Goal: Download file/media

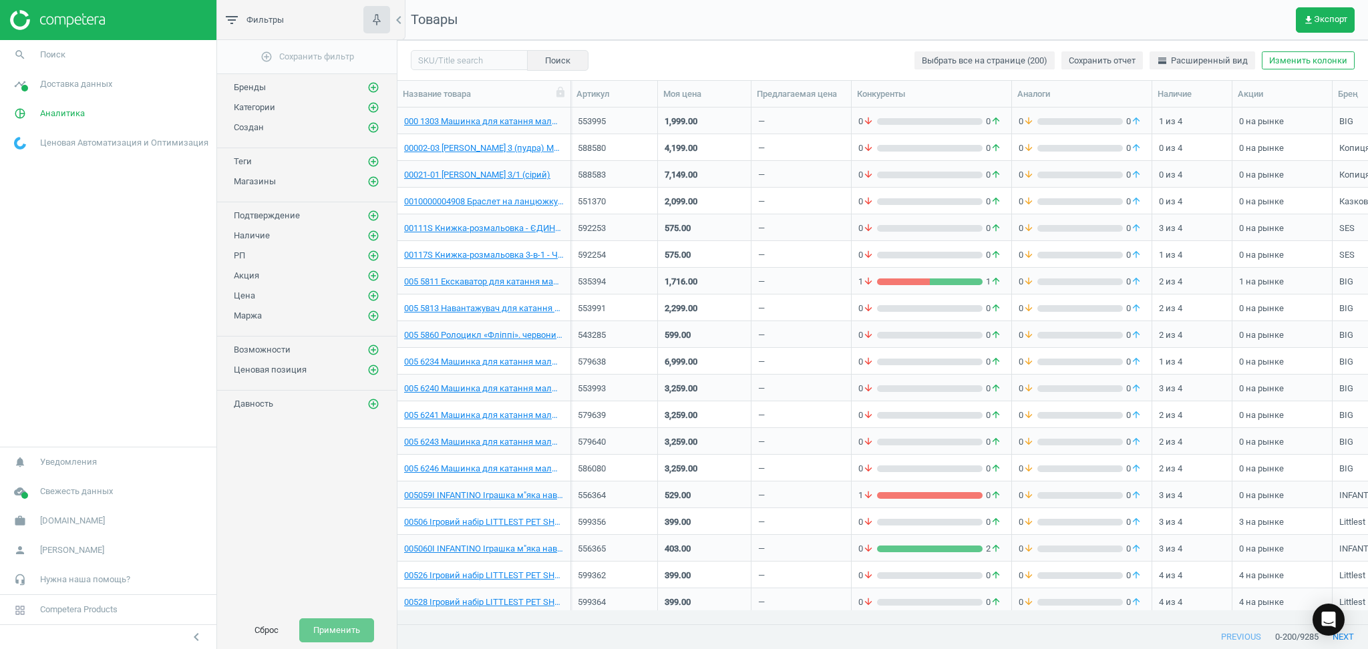
scroll to position [14, 14]
click at [1330, 17] on span "get_app Экспорт" at bounding box center [1325, 20] width 44 height 11
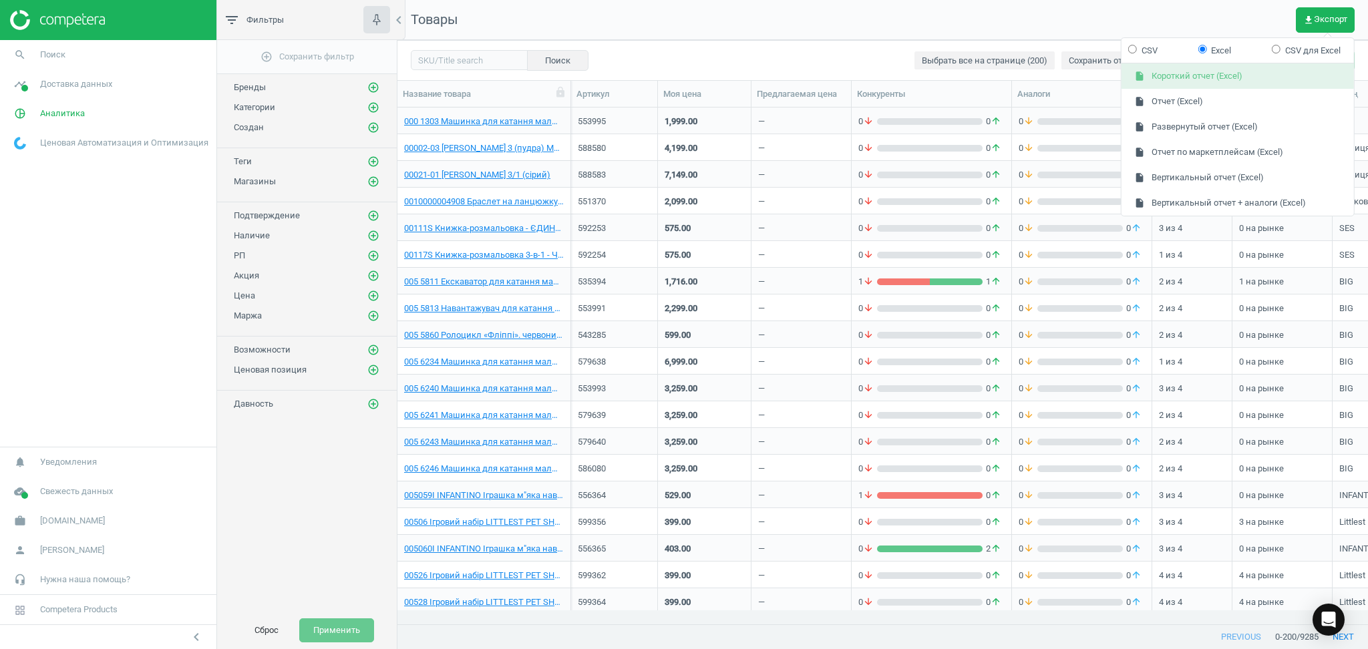
click at [1205, 79] on button "insert_drive_file Короткий отчет (Excel)" at bounding box center [1237, 76] width 232 height 25
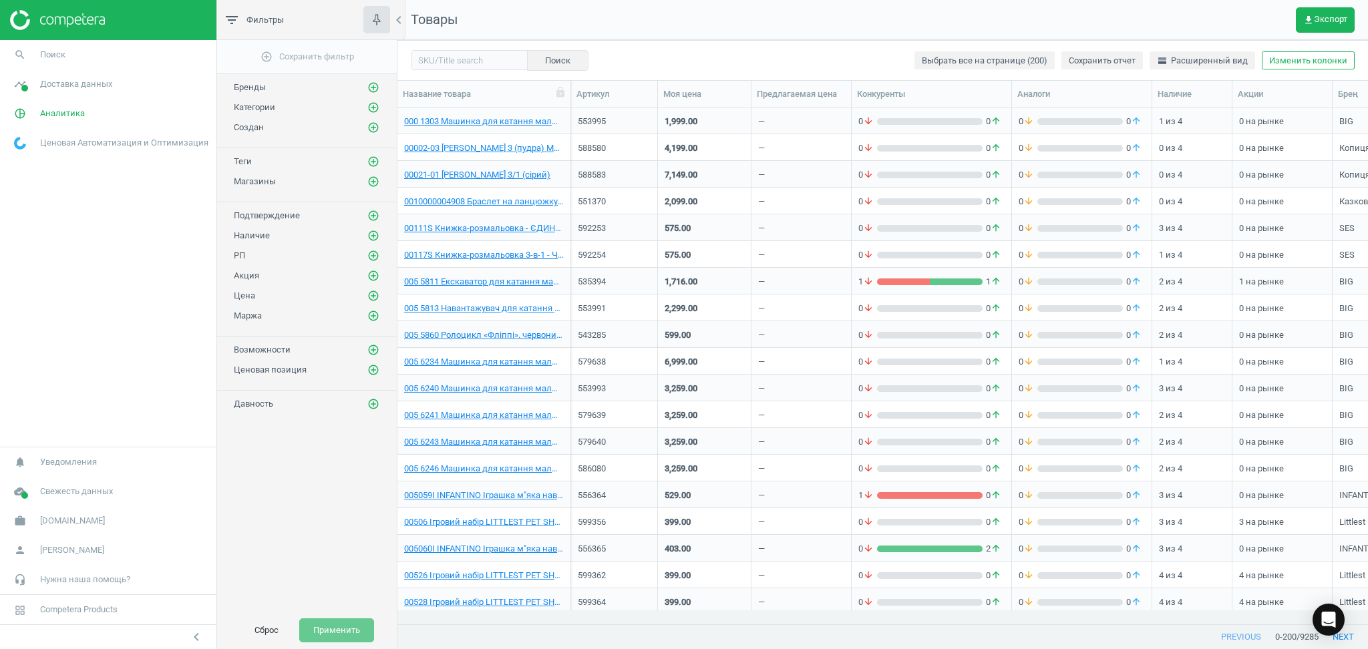
scroll to position [0, 0]
click at [1318, 23] on span "get_app Экспорт" at bounding box center [1325, 20] width 44 height 11
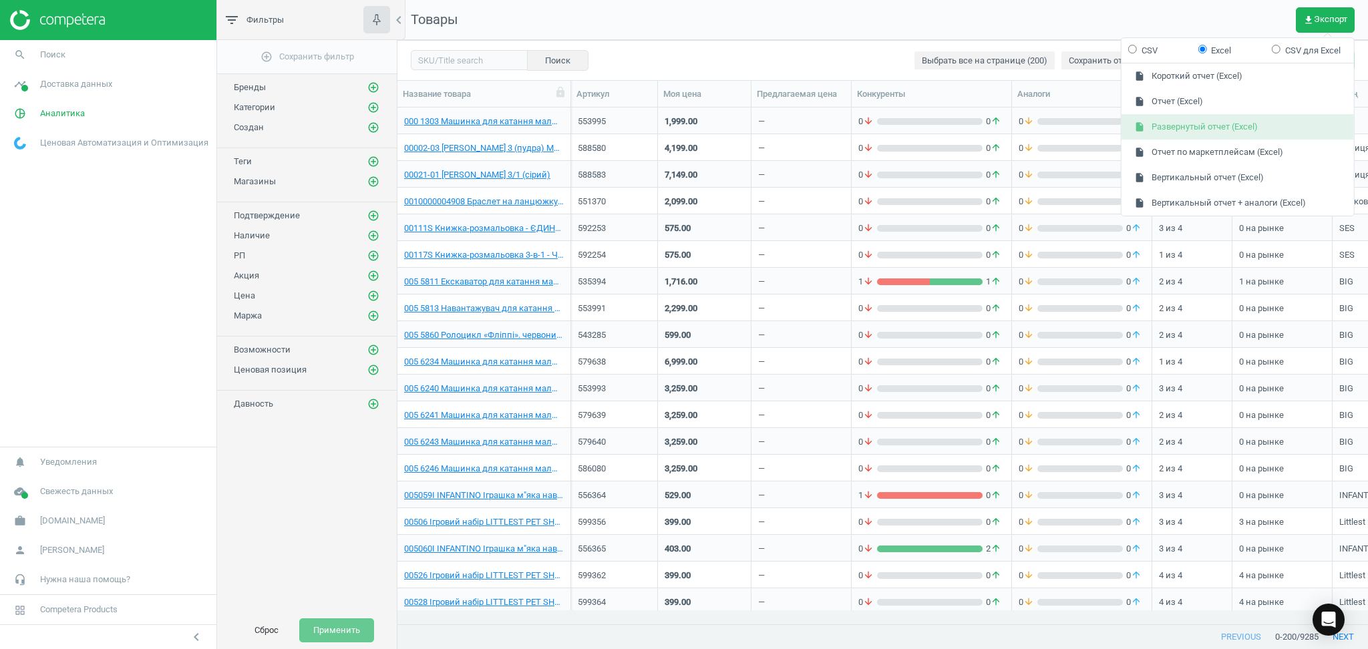
click at [1197, 124] on button "insert_drive_file Развернутый отчет (Excel)" at bounding box center [1237, 126] width 232 height 25
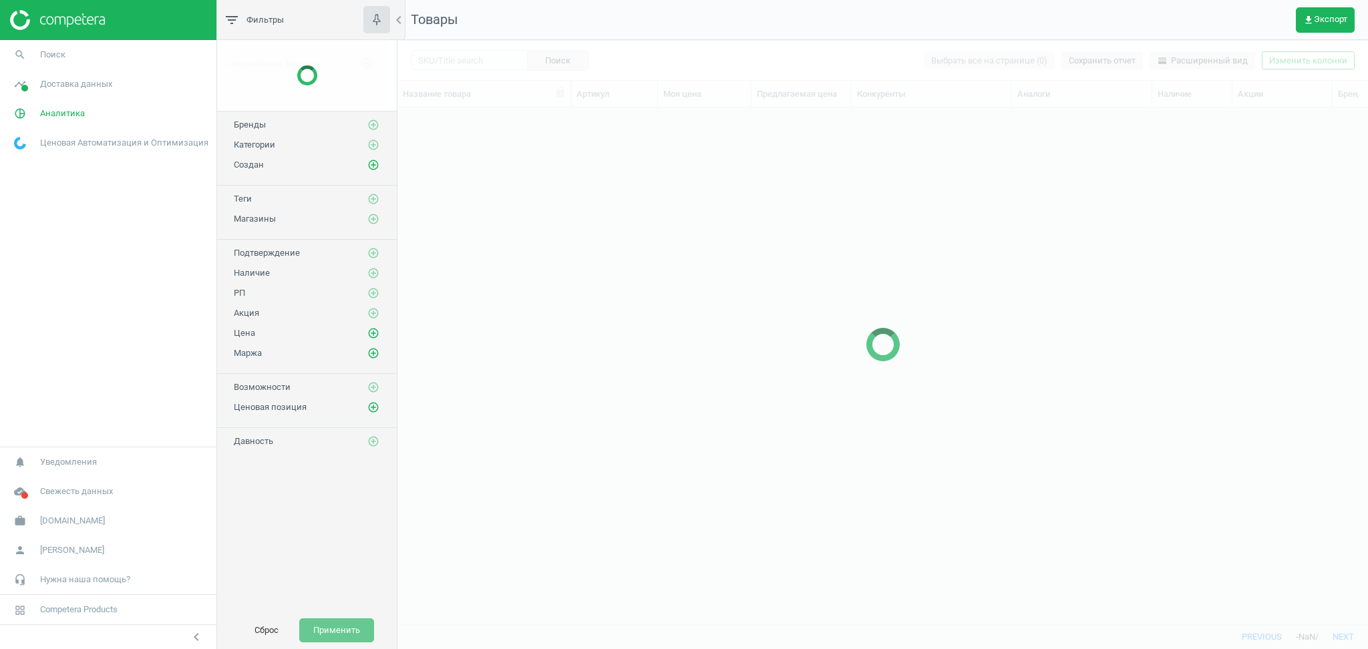
scroll to position [490, 956]
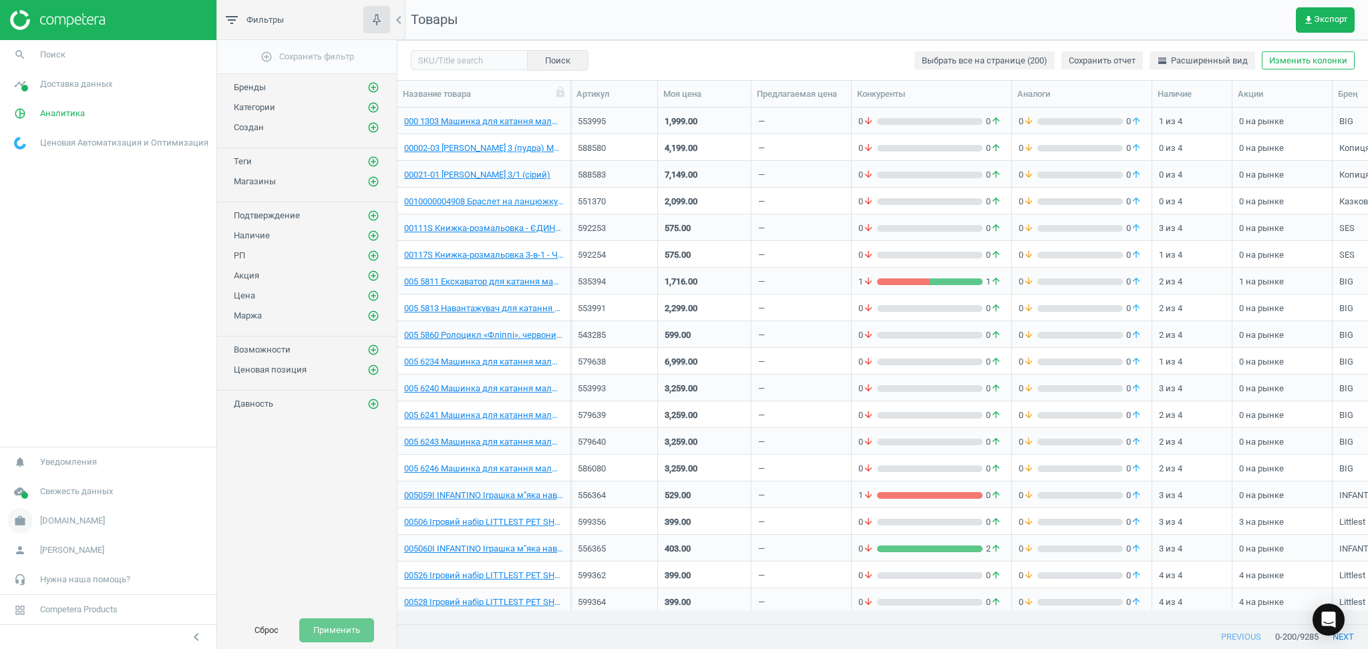
click at [18, 522] on icon "work" at bounding box center [19, 520] width 25 height 25
click at [25, 504] on span "Настройки кампании" at bounding box center [54, 501] width 79 height 11
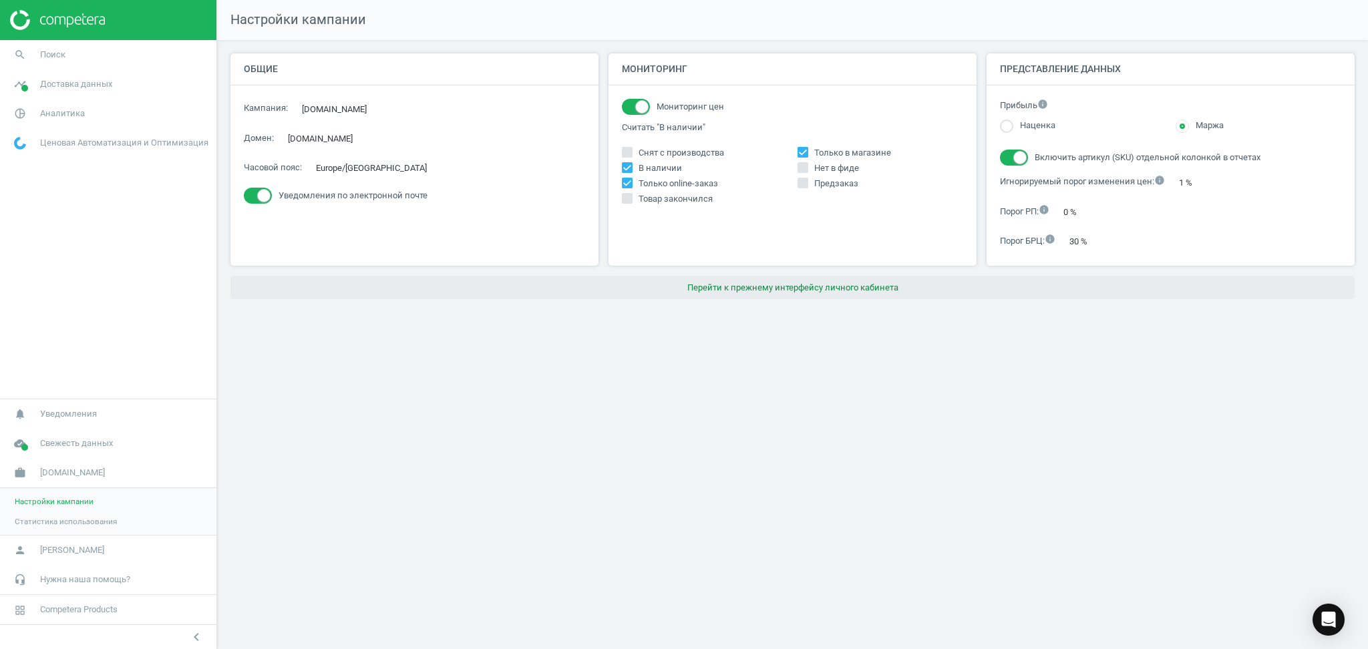
click at [808, 288] on button "Перейти к прежнему интерфейсу личного кабинета" at bounding box center [792, 288] width 1124 height 24
